Goal: Information Seeking & Learning: Understand process/instructions

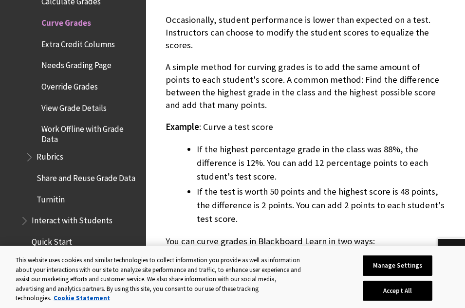
scroll to position [275, 0]
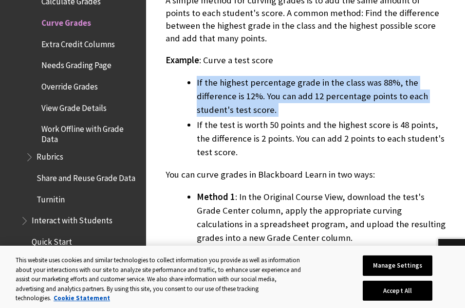
scroll to position [328, 0]
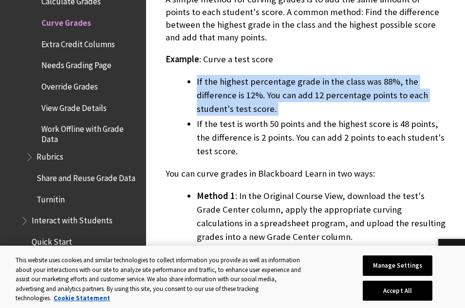
click at [317, 125] on li "If the test is worth 50 points and the highest score is 48 points, the differen…" at bounding box center [321, 137] width 249 height 41
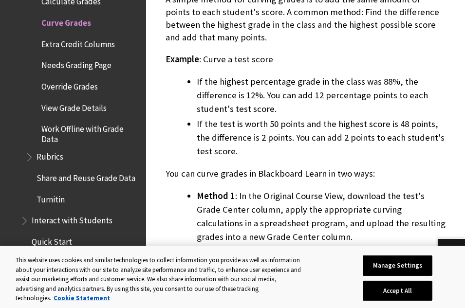
click at [317, 125] on li "If the test is worth 50 points and the highest score is 48 points, the differen…" at bounding box center [321, 137] width 249 height 41
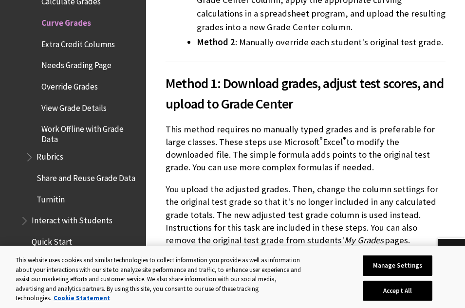
scroll to position [547, 0]
